Goal: Task Accomplishment & Management: Complete application form

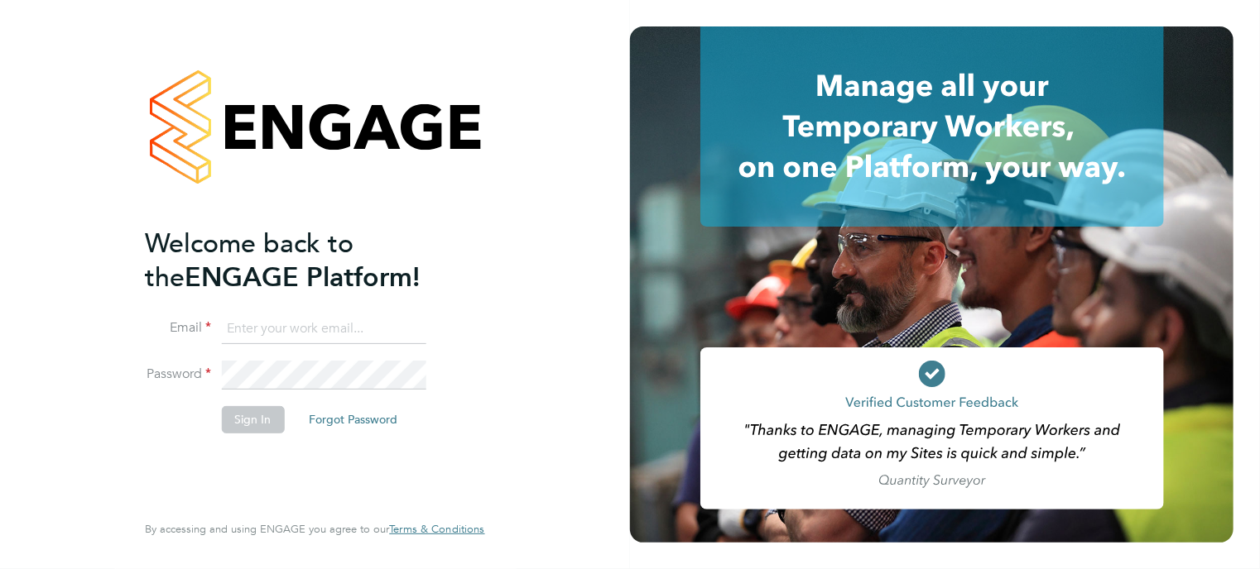
type input "jack.williams@madigangill.co.uk"
click at [247, 420] on button "Sign In" at bounding box center [252, 419] width 63 height 26
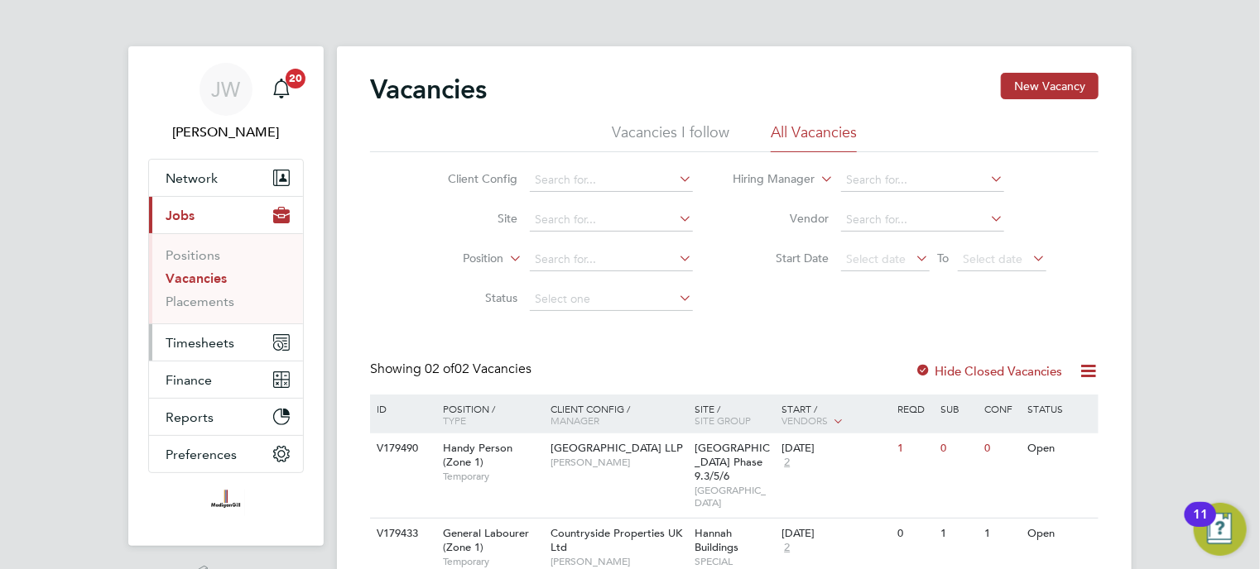
click at [213, 339] on span "Timesheets" at bounding box center [200, 343] width 69 height 16
click at [203, 349] on span "Timesheets" at bounding box center [200, 343] width 69 height 16
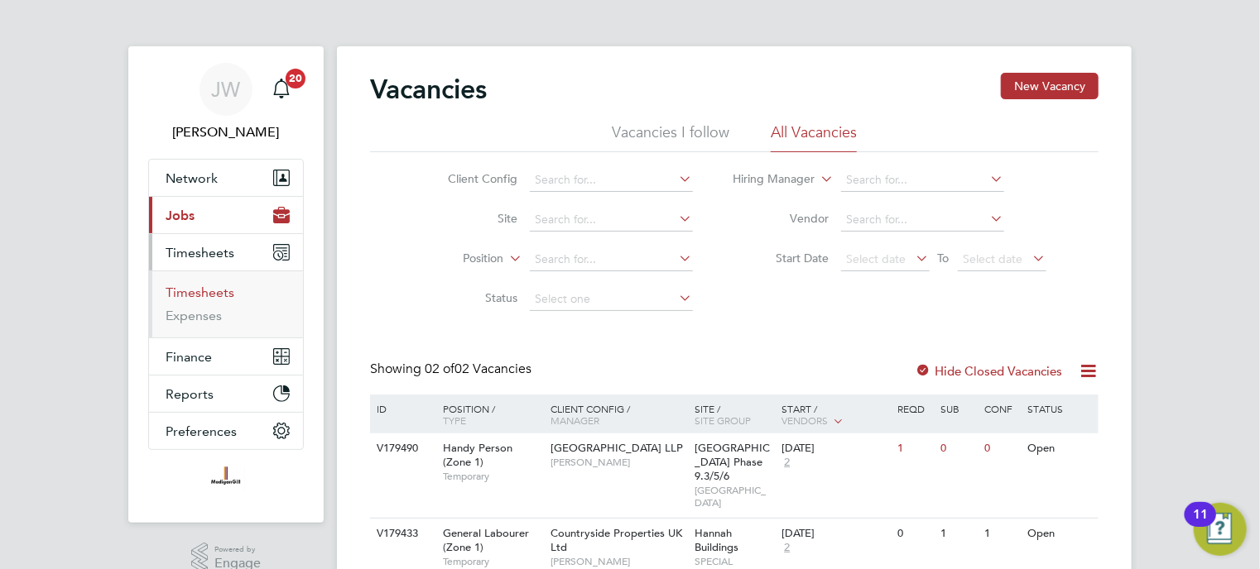
click at [212, 294] on link "Timesheets" at bounding box center [200, 293] width 69 height 16
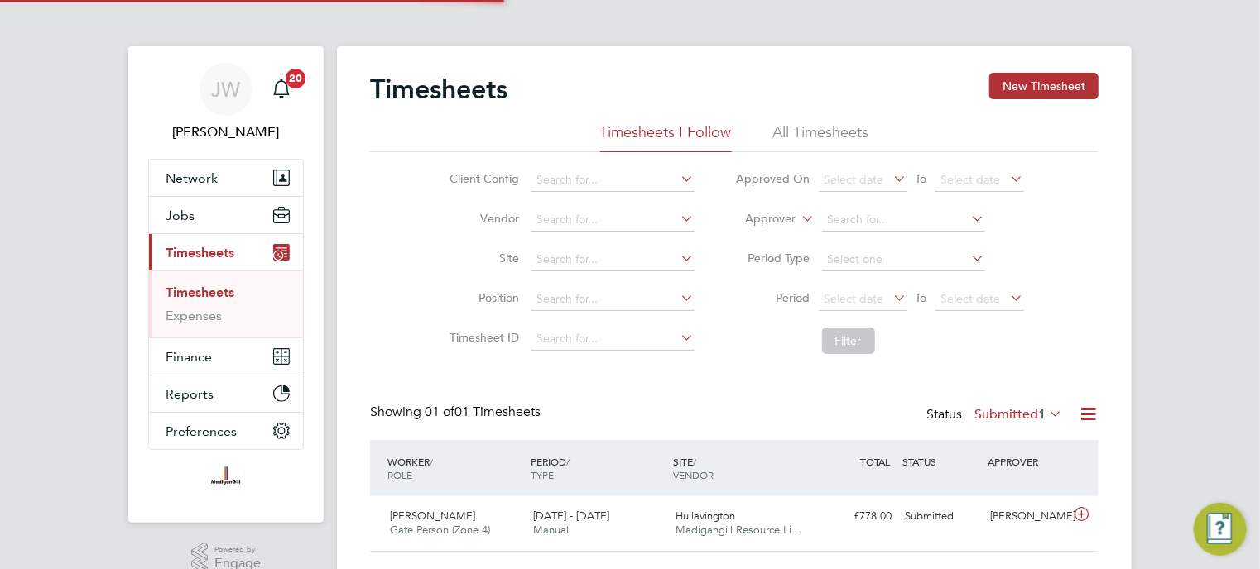
scroll to position [41, 144]
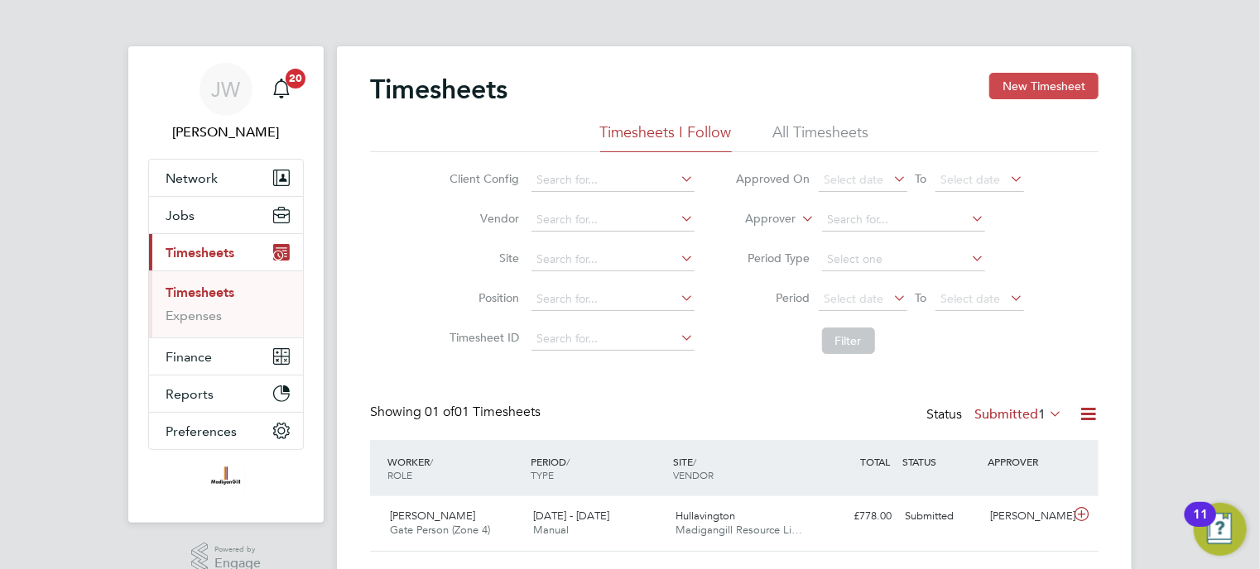
click at [1026, 78] on button "New Timesheet" at bounding box center [1043, 86] width 109 height 26
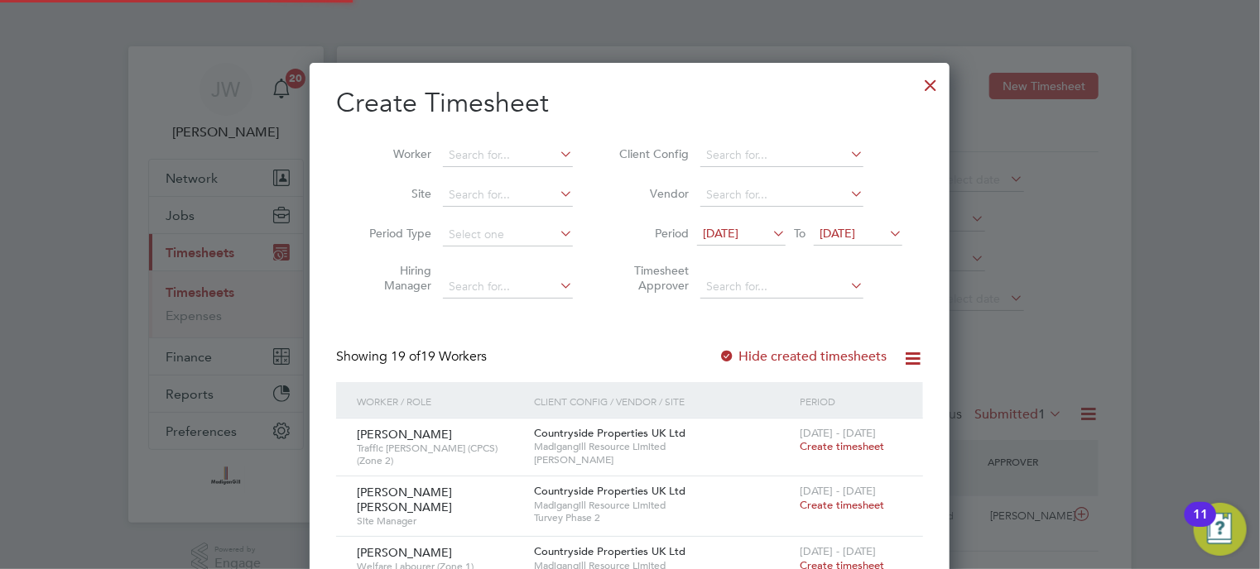
scroll to position [1755, 641]
click at [487, 154] on input at bounding box center [508, 155] width 130 height 23
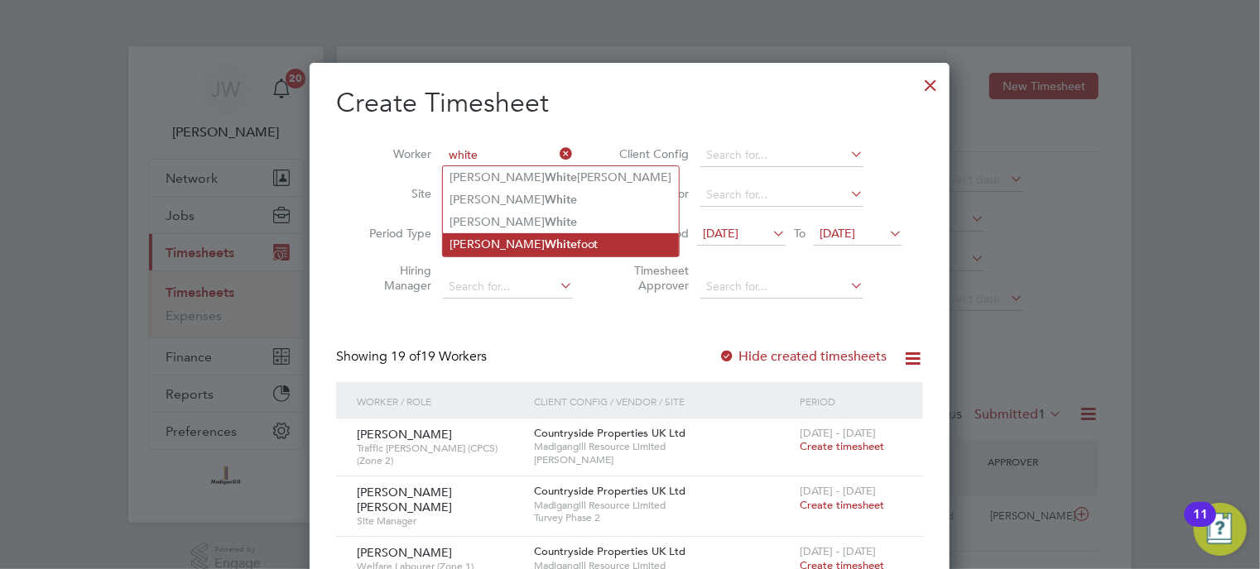
click at [545, 243] on b "White" at bounding box center [561, 245] width 32 height 14
type input "[PERSON_NAME]"
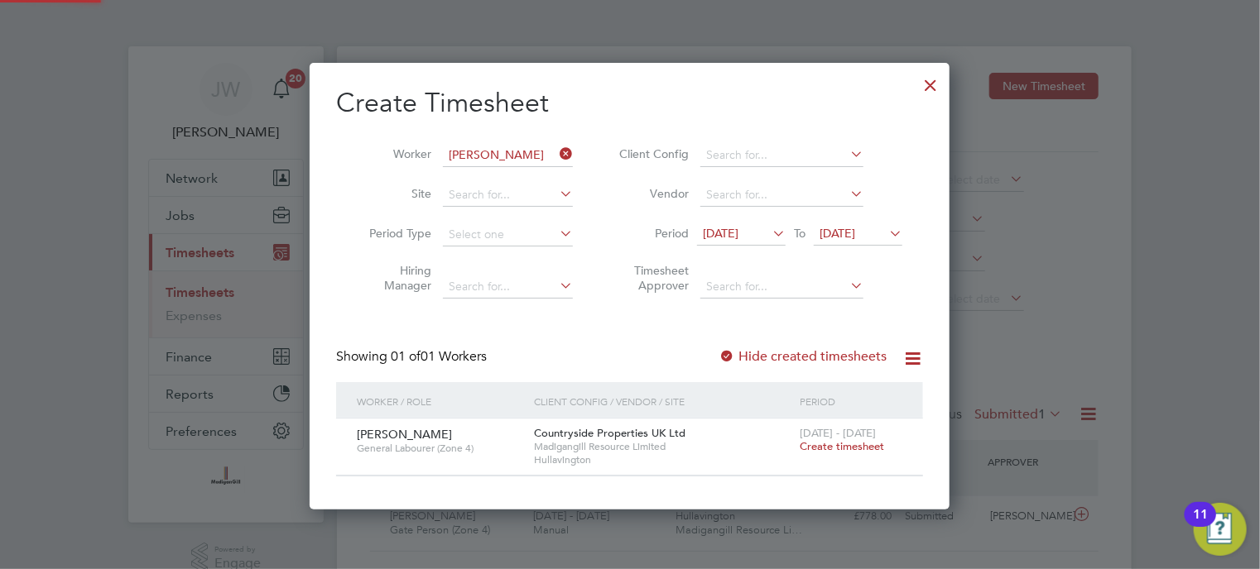
scroll to position [7, 8]
click at [861, 445] on span "Create timesheet" at bounding box center [842, 447] width 84 height 14
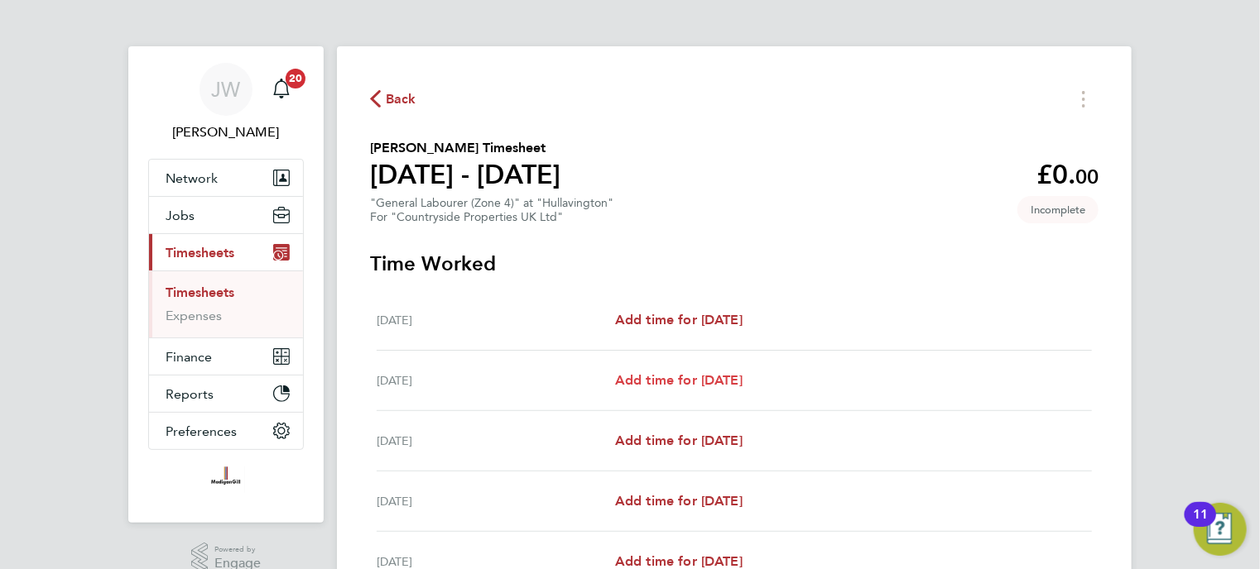
click at [729, 385] on span "Add time for [DATE]" at bounding box center [678, 380] width 127 height 16
select select "60"
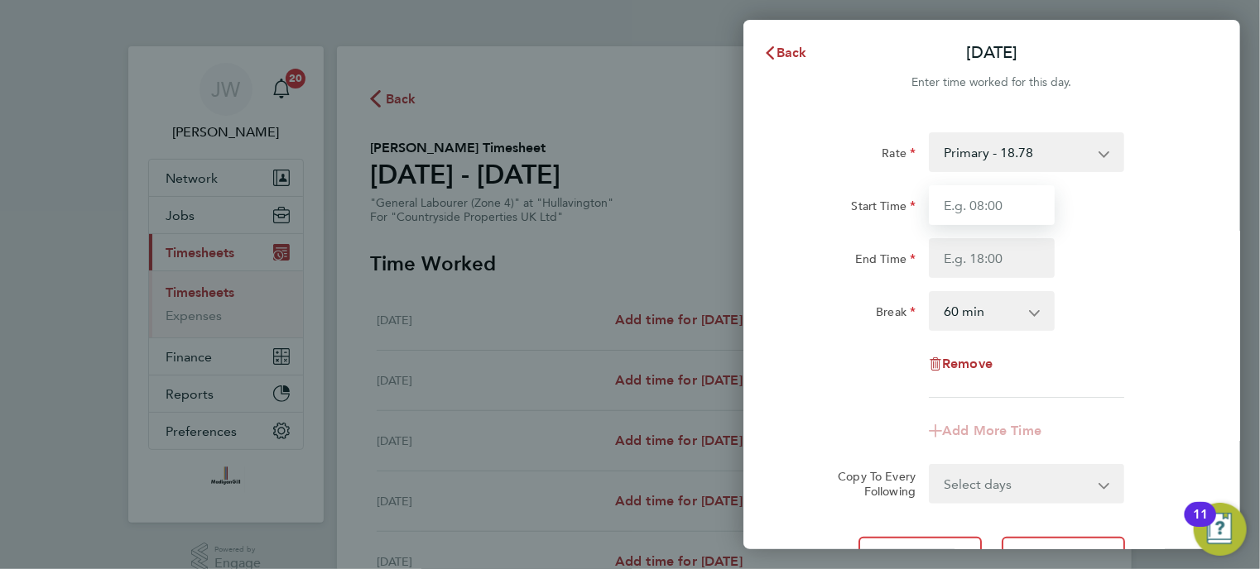
click at [986, 212] on input "Start Time" at bounding box center [992, 205] width 126 height 40
type input "07:30"
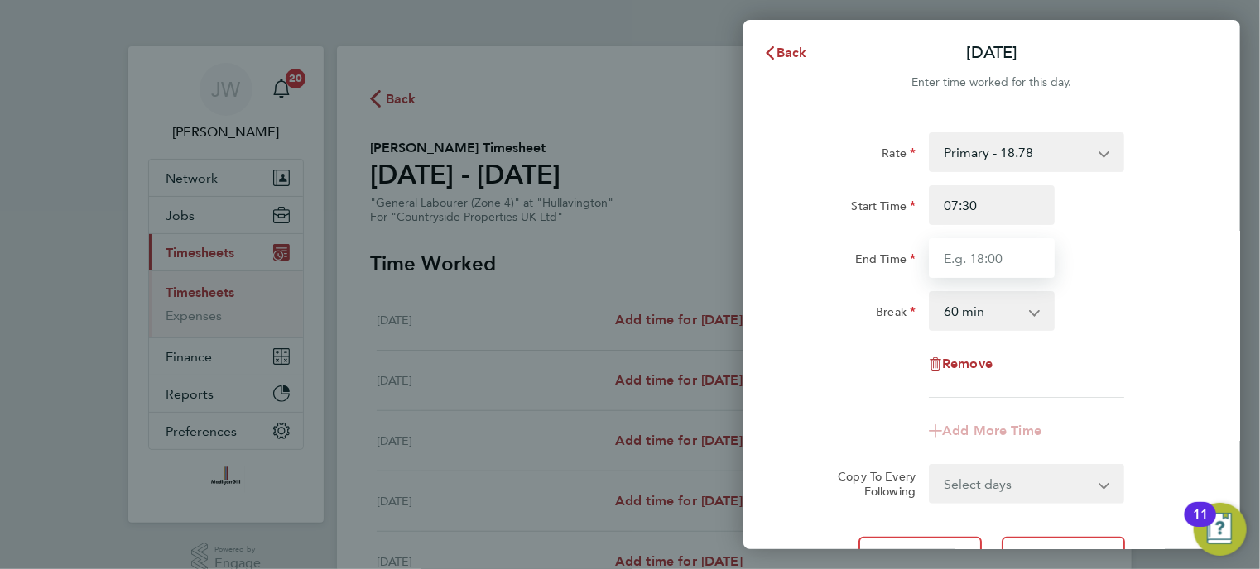
click at [984, 254] on input "End Time" at bounding box center [992, 258] width 126 height 40
type input "16:00"
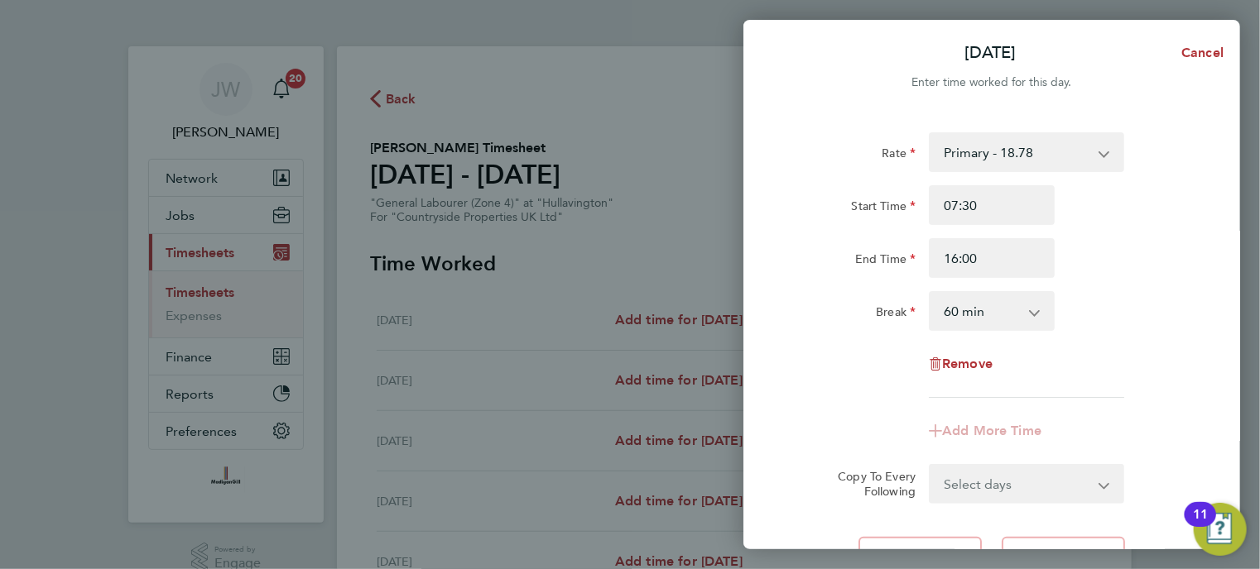
click at [954, 315] on select "0 min 15 min 30 min 45 min 60 min 75 min 90 min" at bounding box center [981, 311] width 103 height 36
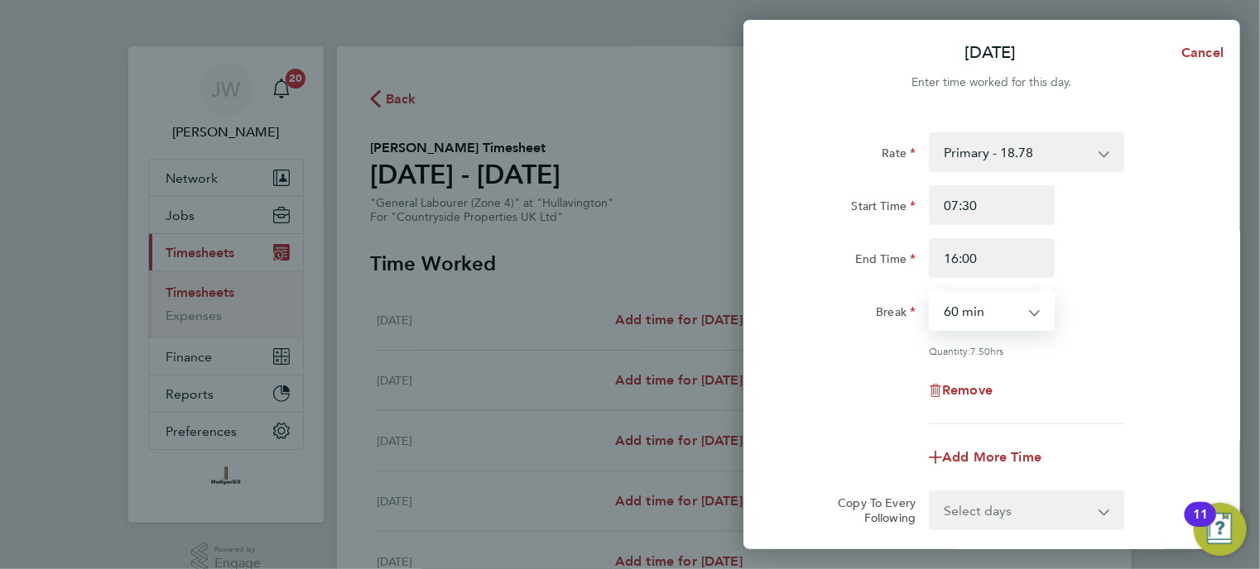
select select "30"
click at [930, 293] on select "0 min 15 min 30 min 45 min 60 min 75 min 90 min" at bounding box center [981, 311] width 103 height 36
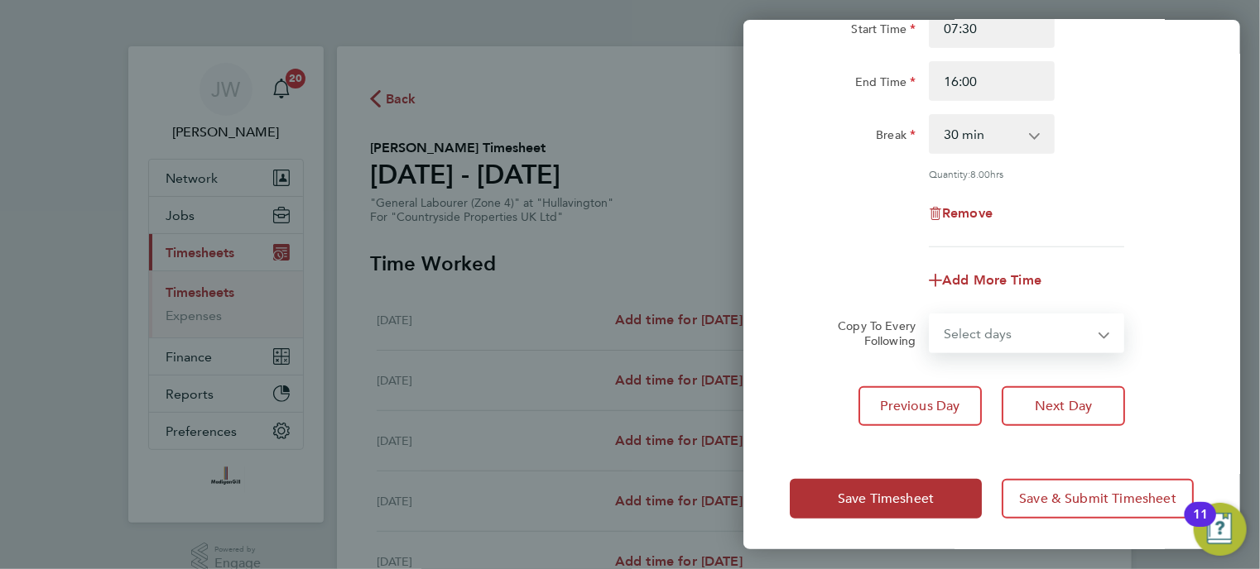
click at [1009, 324] on select "Select days Day Weekday (Mon-Fri) Weekend (Sat-Sun) [DATE] [DATE] [DATE] [DATE]…" at bounding box center [1017, 333] width 174 height 36
select select "WED"
click at [930, 315] on select "Select days Day Weekday (Mon-Fri) Weekend (Sat-Sun) [DATE] [DATE] [DATE] [DATE]…" at bounding box center [1017, 333] width 174 height 36
select select "[DATE]"
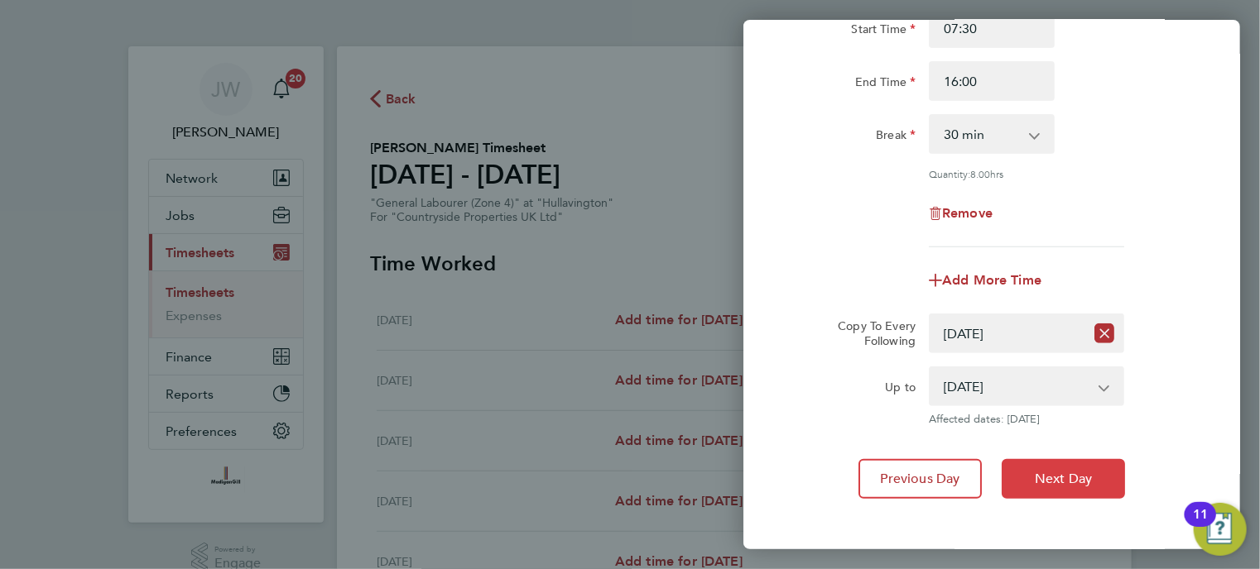
click at [1051, 491] on button "Next Day" at bounding box center [1063, 479] width 123 height 40
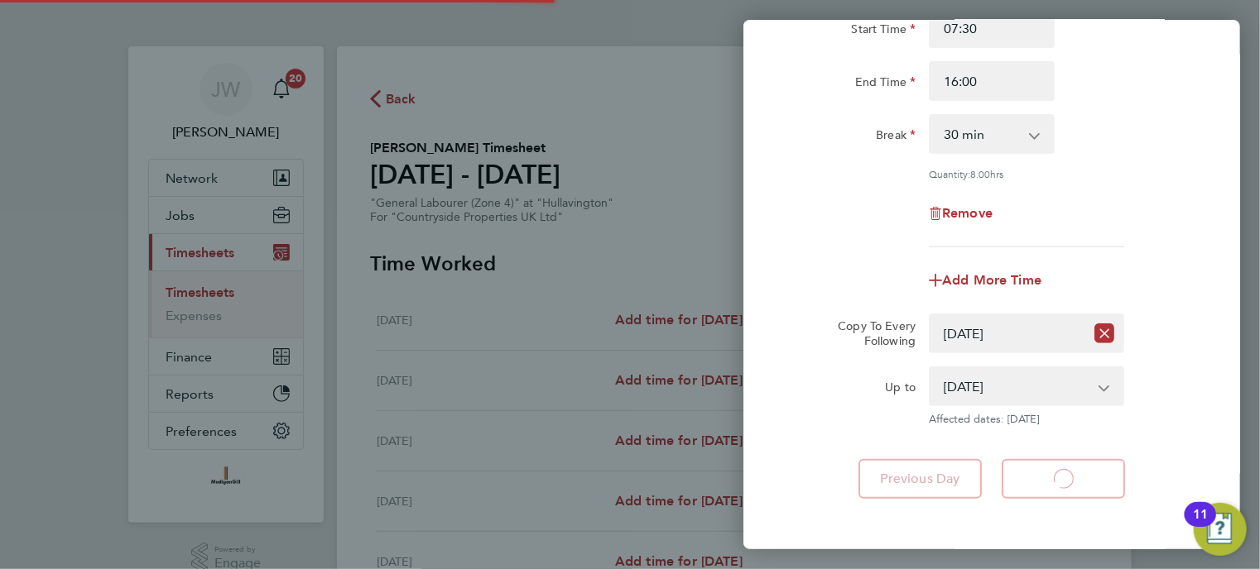
select select "30"
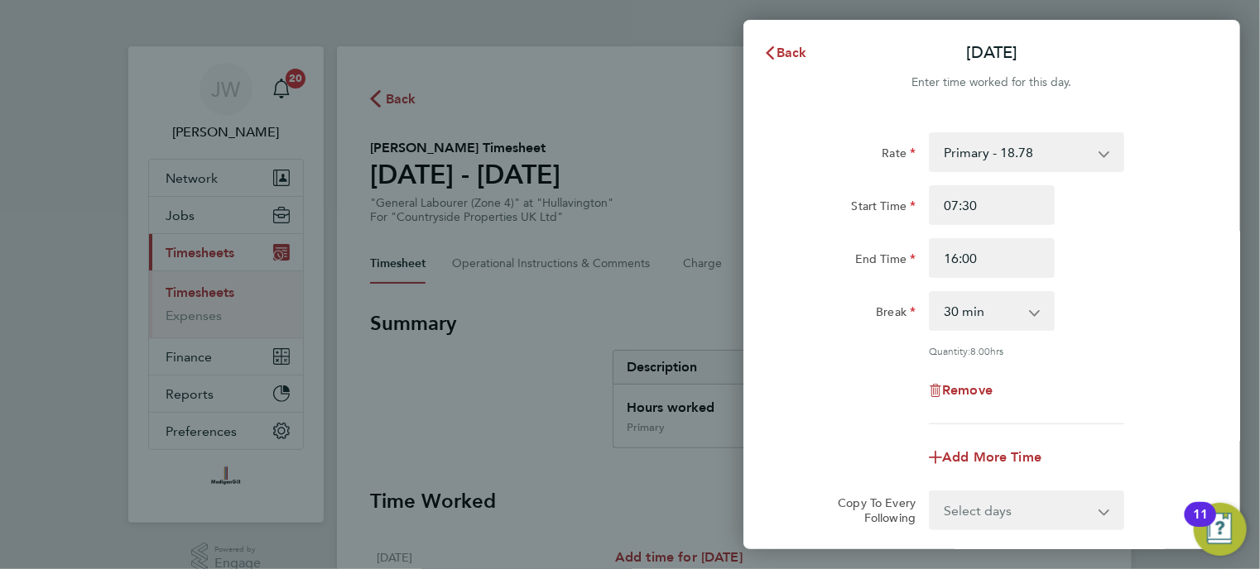
scroll to position [177, 0]
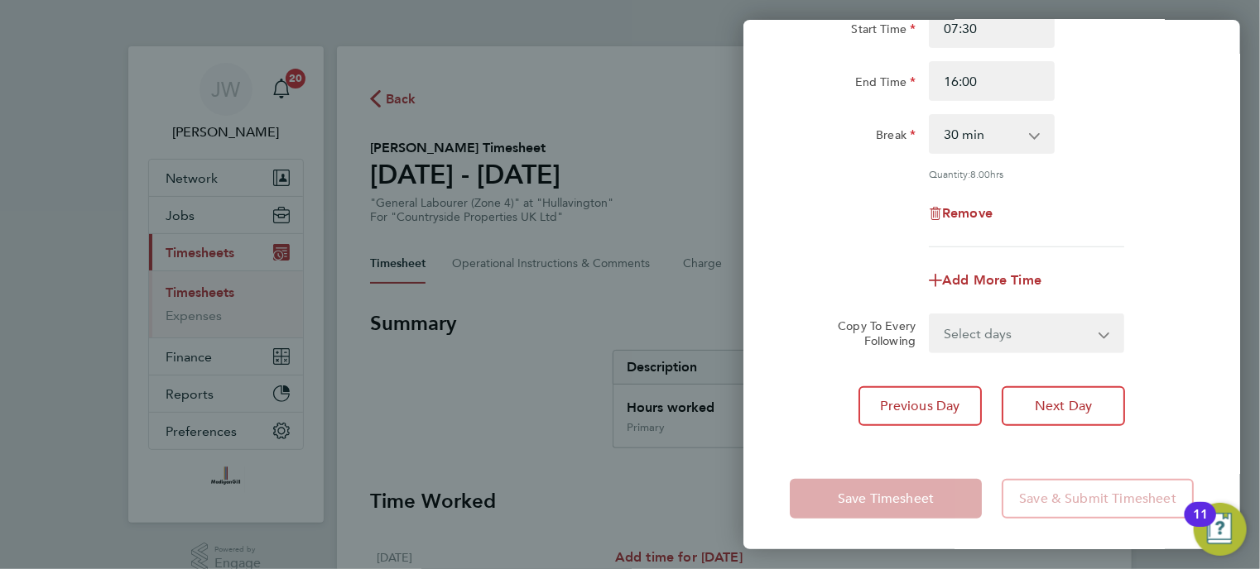
click at [826, 428] on div "Rate Primary - 18.78 Start Time 07:30 End Time 16:00 Break 0 min 15 min 30 min …" at bounding box center [991, 190] width 497 height 511
click at [715, 222] on div "Back [DATE] Enter time worked for this day. Rate Primary - 18.78 Start Time 07:…" at bounding box center [630, 284] width 1260 height 569
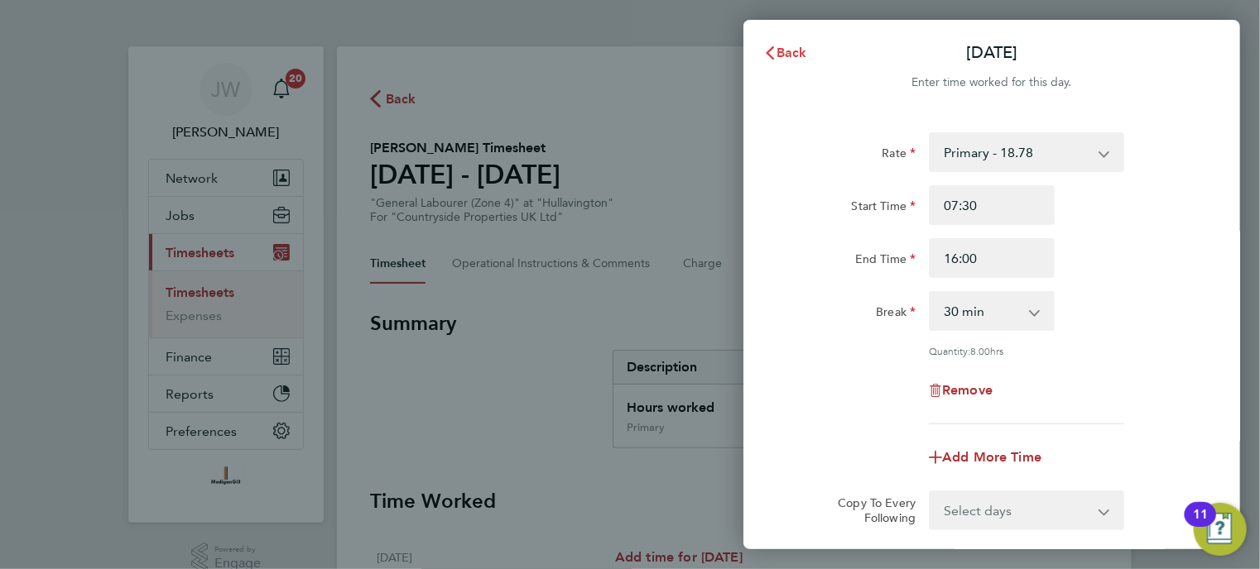
click at [776, 49] on icon "button" at bounding box center [769, 52] width 13 height 13
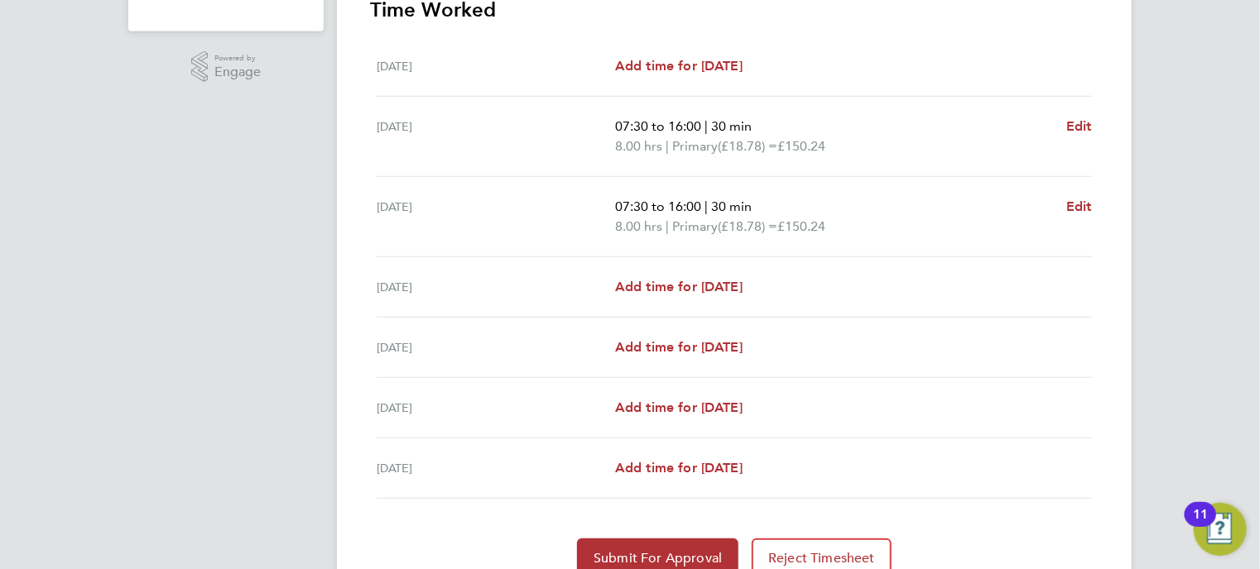
scroll to position [489, 0]
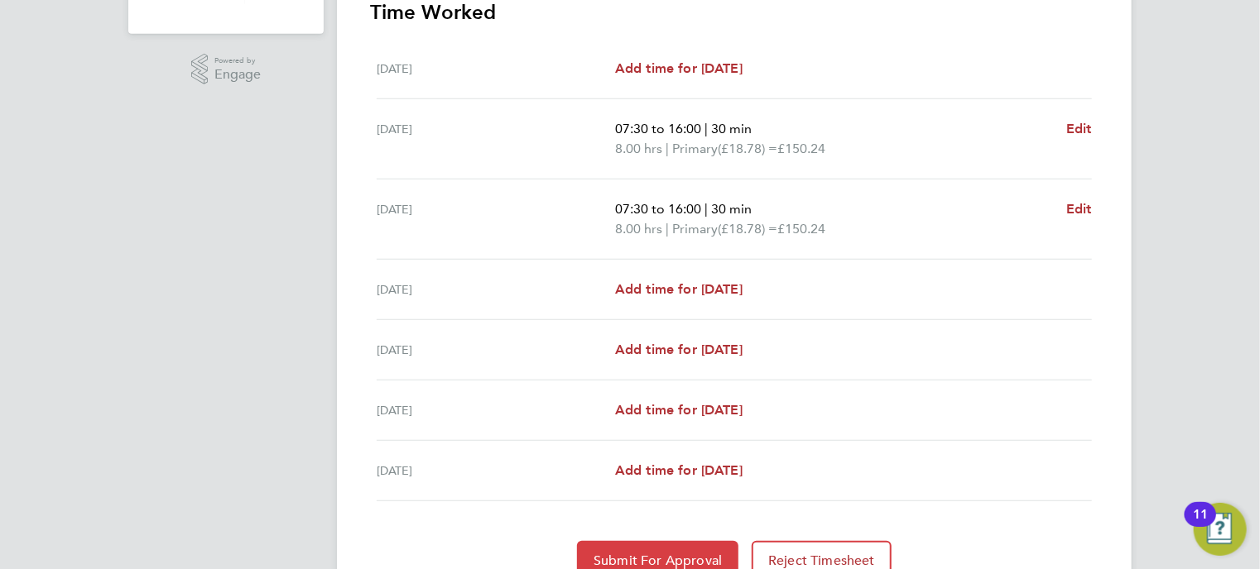
click at [681, 549] on button "Submit For Approval" at bounding box center [657, 561] width 161 height 40
